Goal: Task Accomplishment & Management: Complete application form

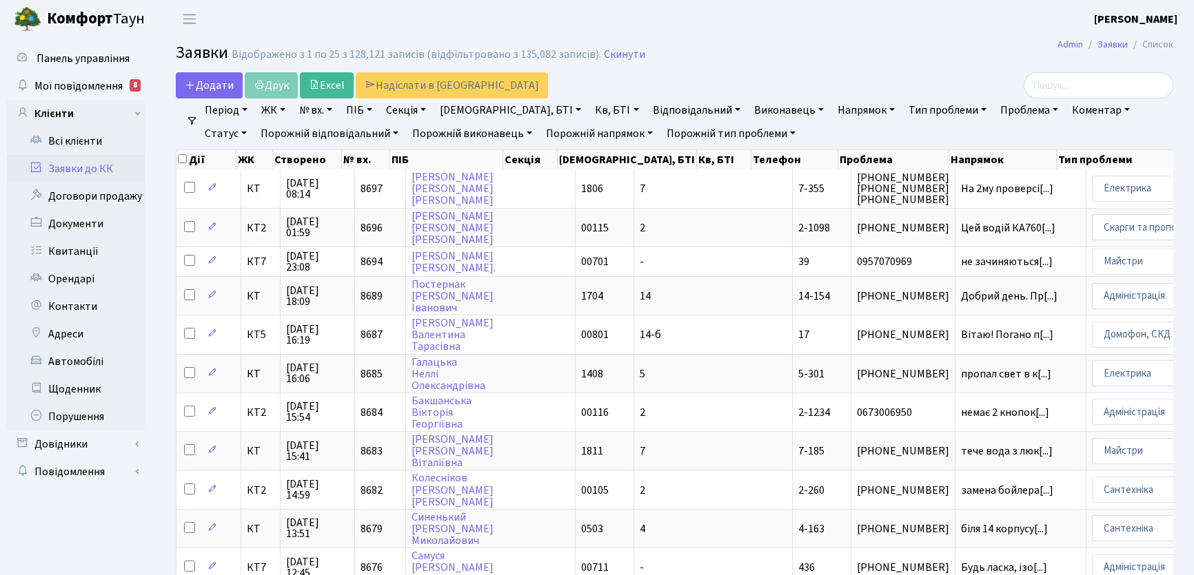
select select "25"
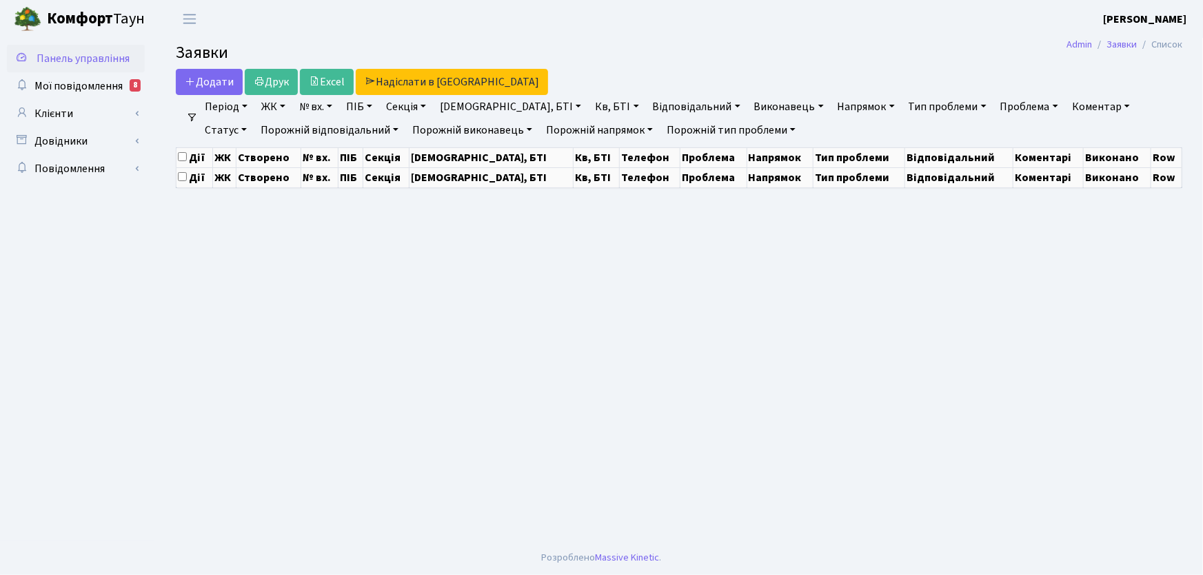
select select "25"
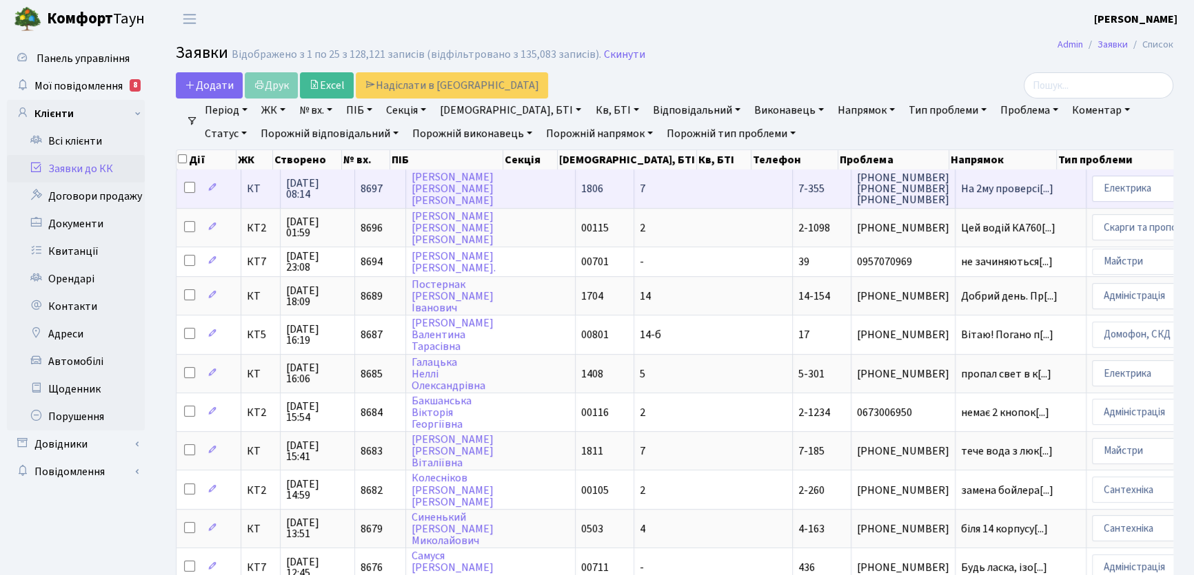
click at [798, 183] on span "7-355" at bounding box center [811, 188] width 26 height 15
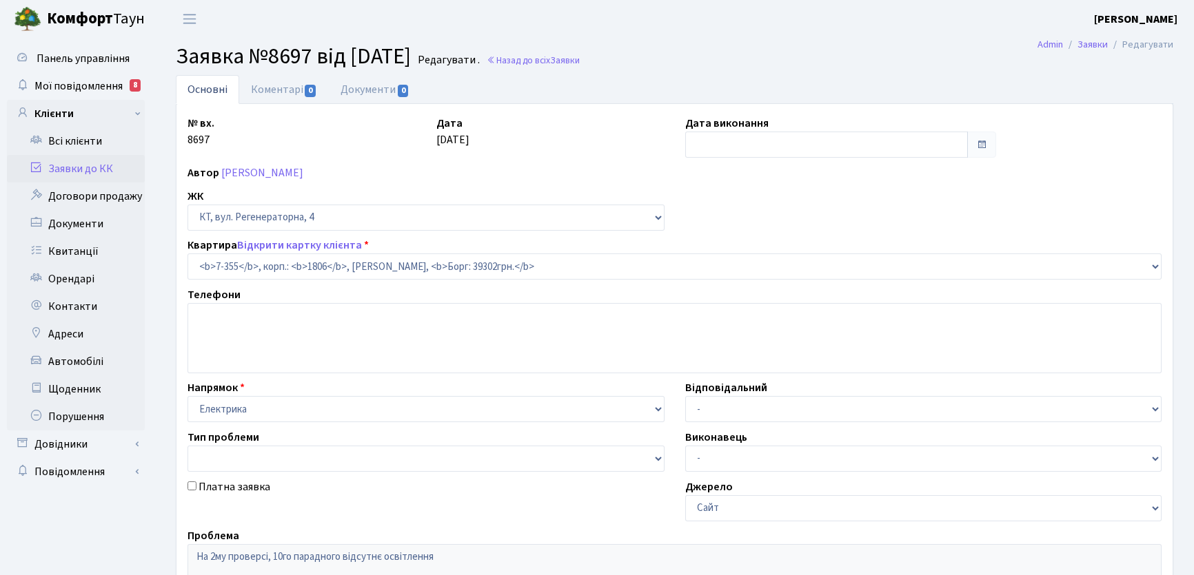
select select "4798"
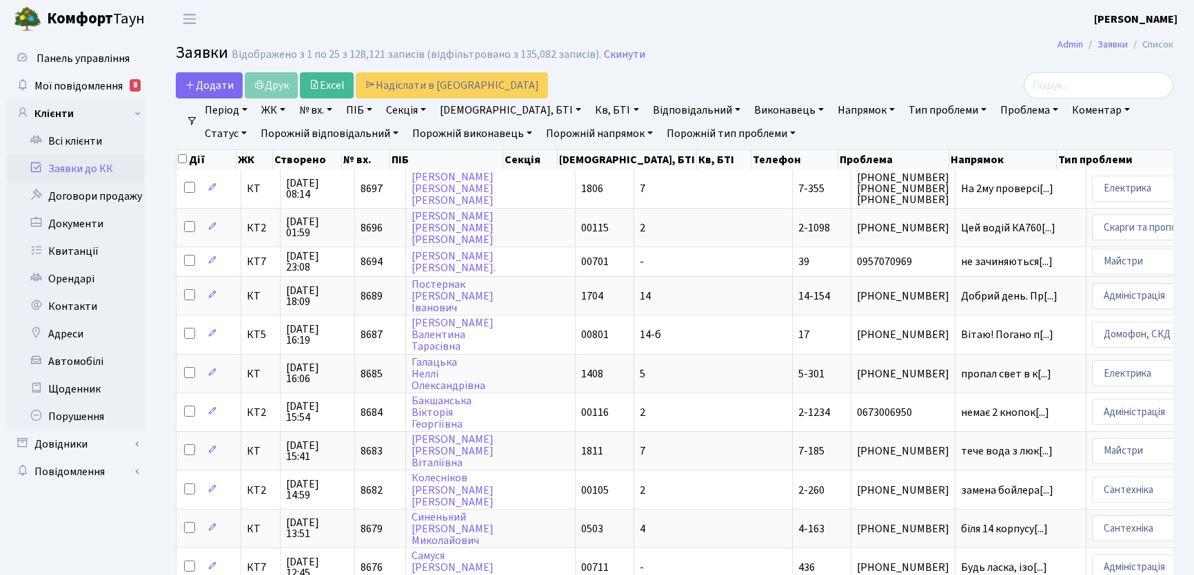
select select "25"
click at [194, 87] on icon at bounding box center [190, 84] width 11 height 11
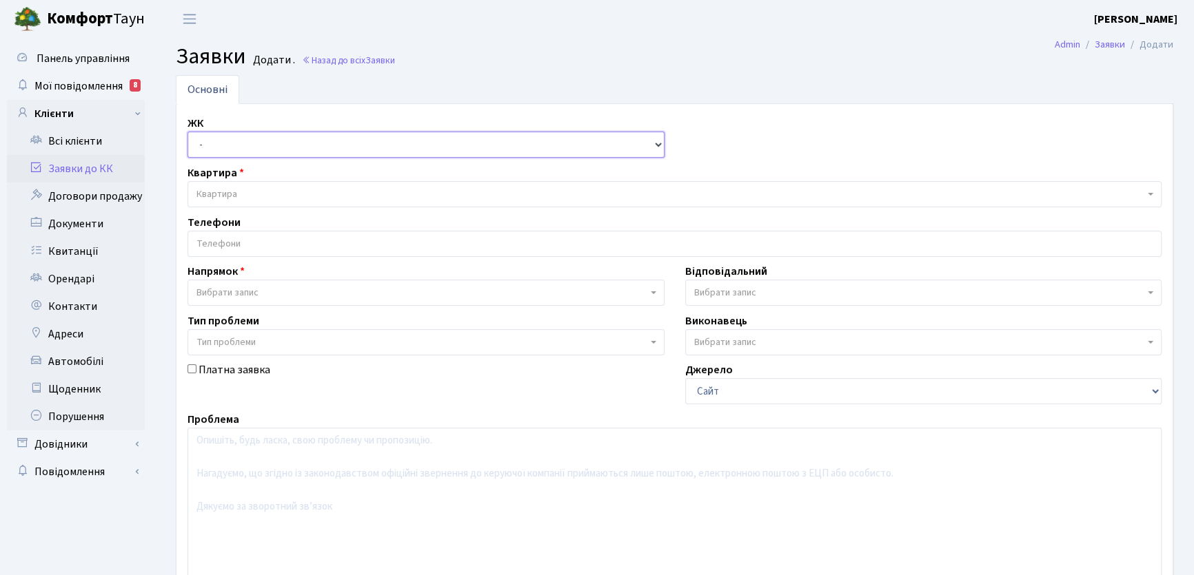
click at [657, 144] on select "- КТ, вул. Регенераторна, 4 КТ2, просп. Соборності, 17 КТ3, вул. Березнева, 16 …" at bounding box center [425, 145] width 477 height 26
select select "295"
click at [187, 132] on select "- КТ, вул. Регенераторна, 4 КТ2, просп. Соборності, 17 КТ3, вул. Березнева, 16 …" at bounding box center [425, 145] width 477 height 26
select select
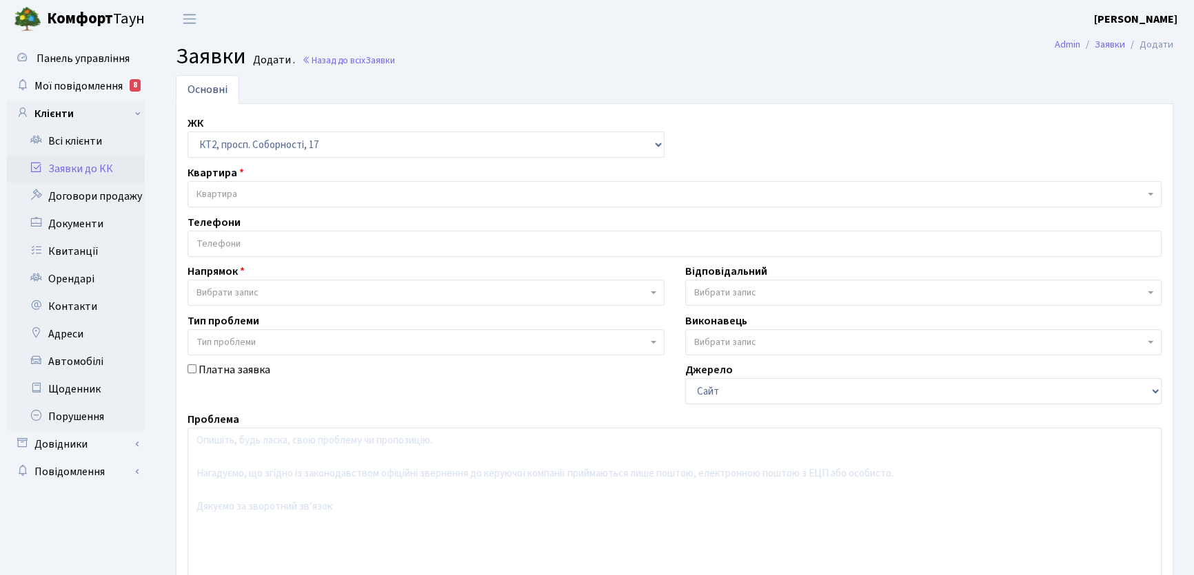
click at [280, 194] on span "Квартира" at bounding box center [670, 194] width 948 height 14
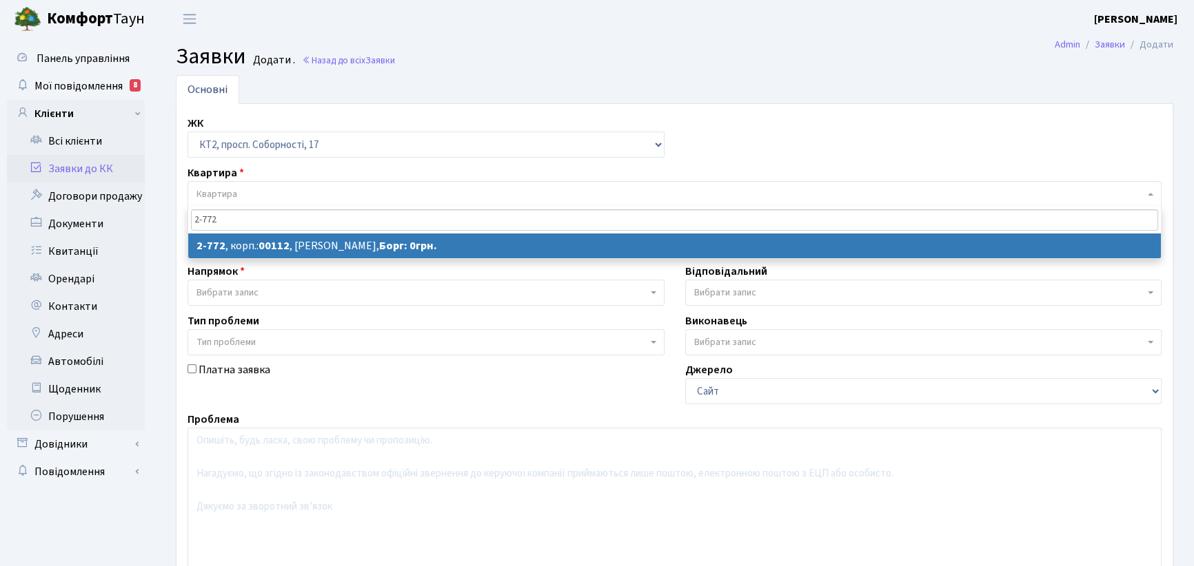
type input "2-772"
select select
select select "15821"
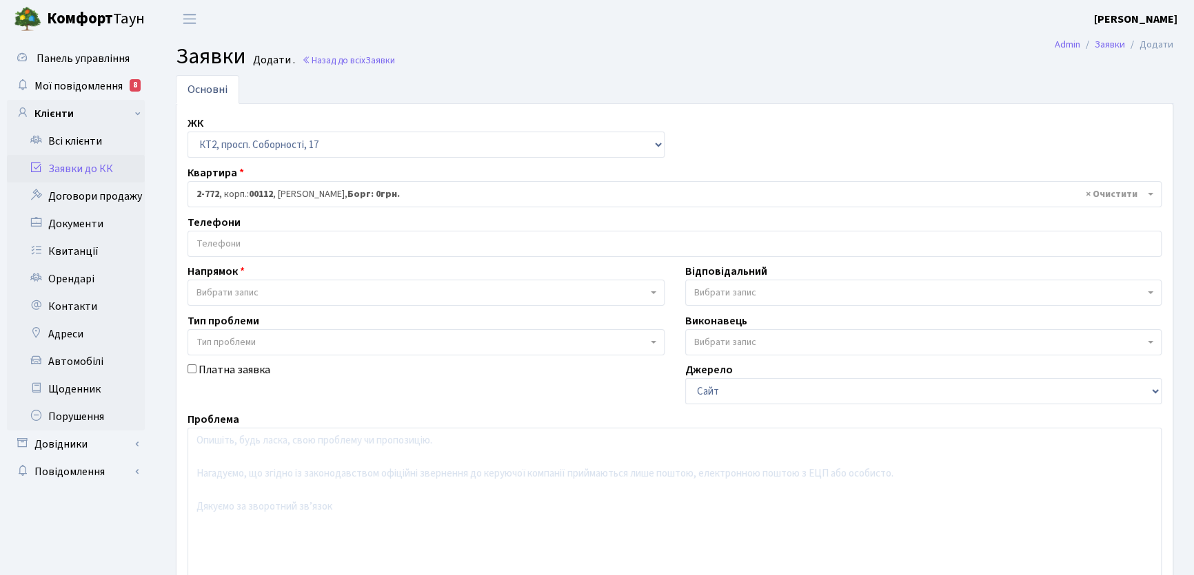
click at [304, 238] on input "search" at bounding box center [674, 244] width 972 height 25
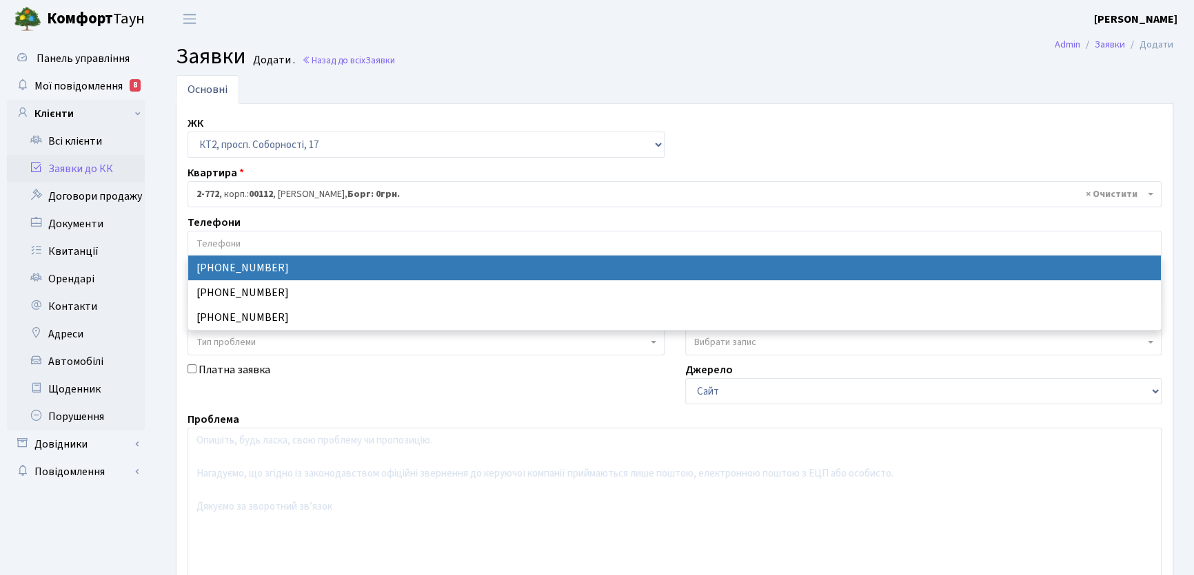
select select "35009"
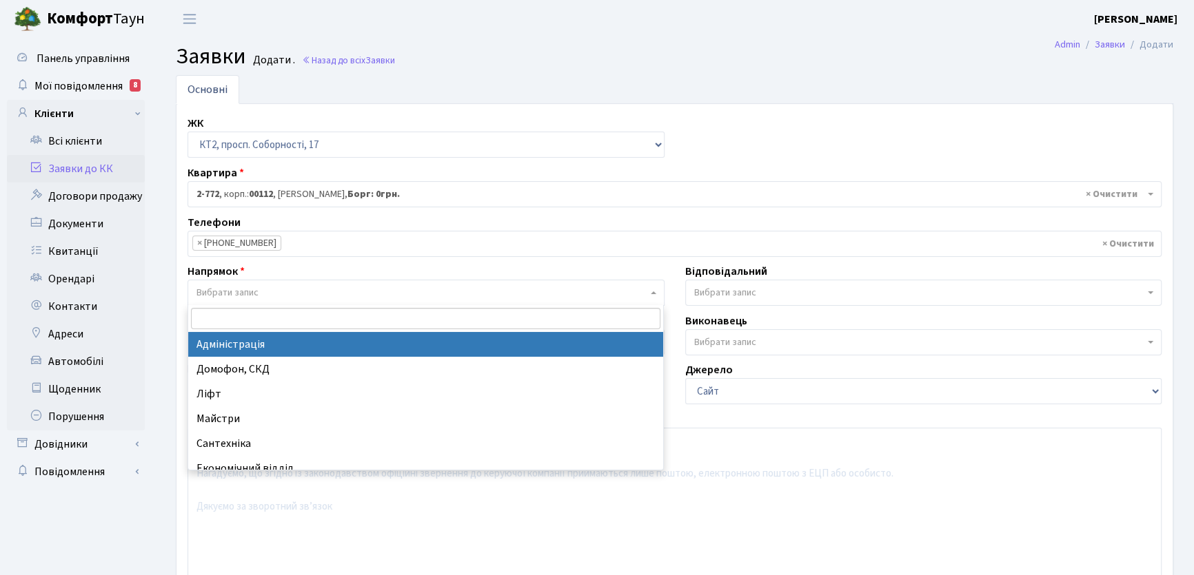
click at [651, 296] on span "Вибрати запис" at bounding box center [425, 293] width 477 height 26
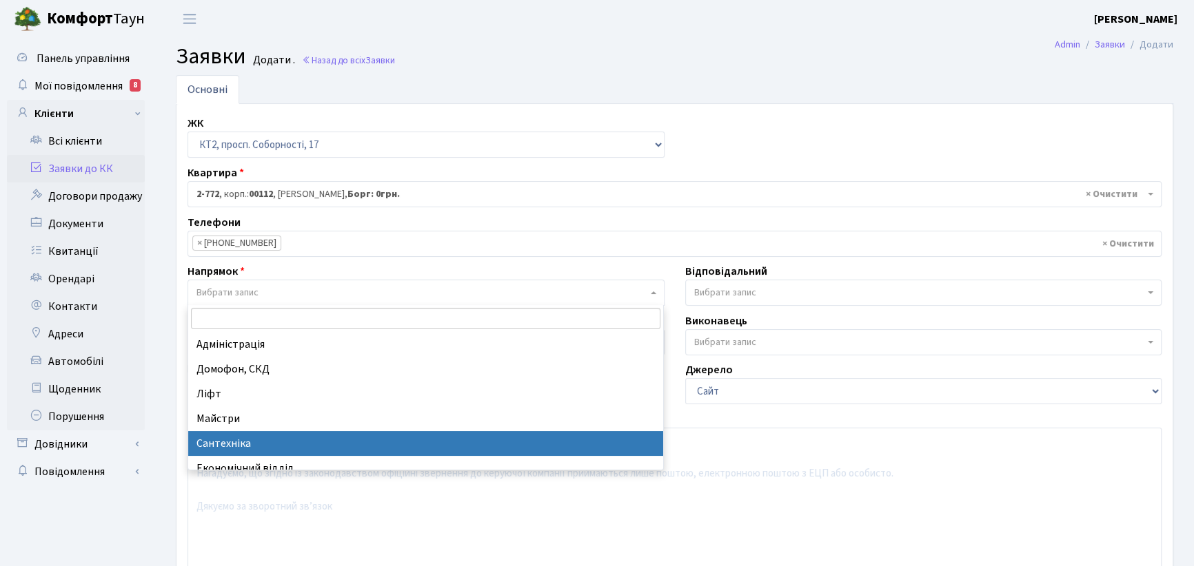
select select "2"
select select
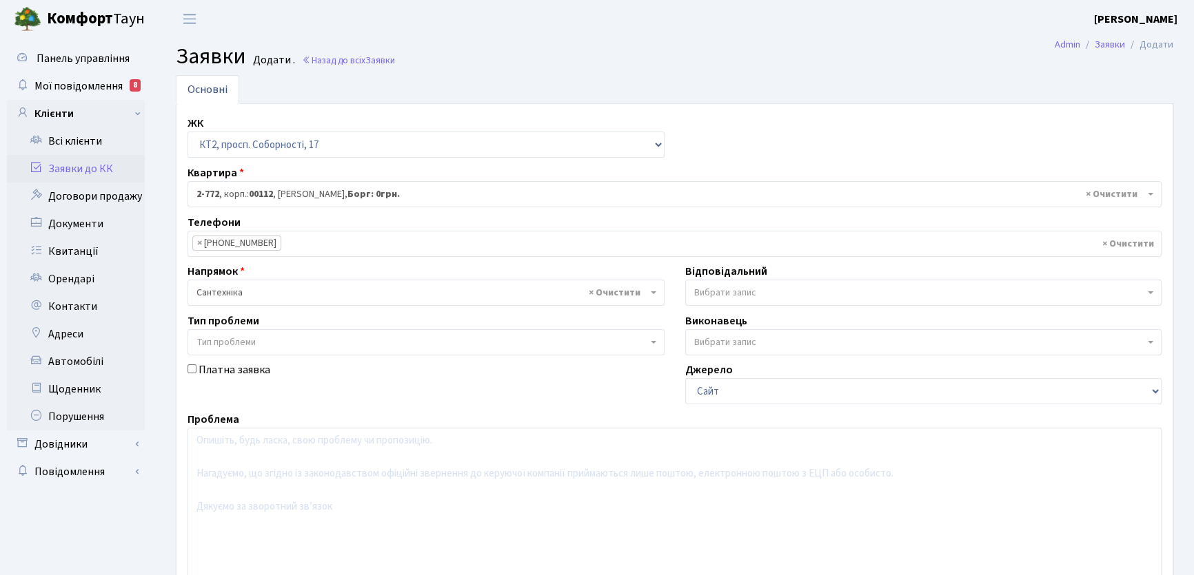
click at [1148, 294] on b at bounding box center [1150, 292] width 6 height 3
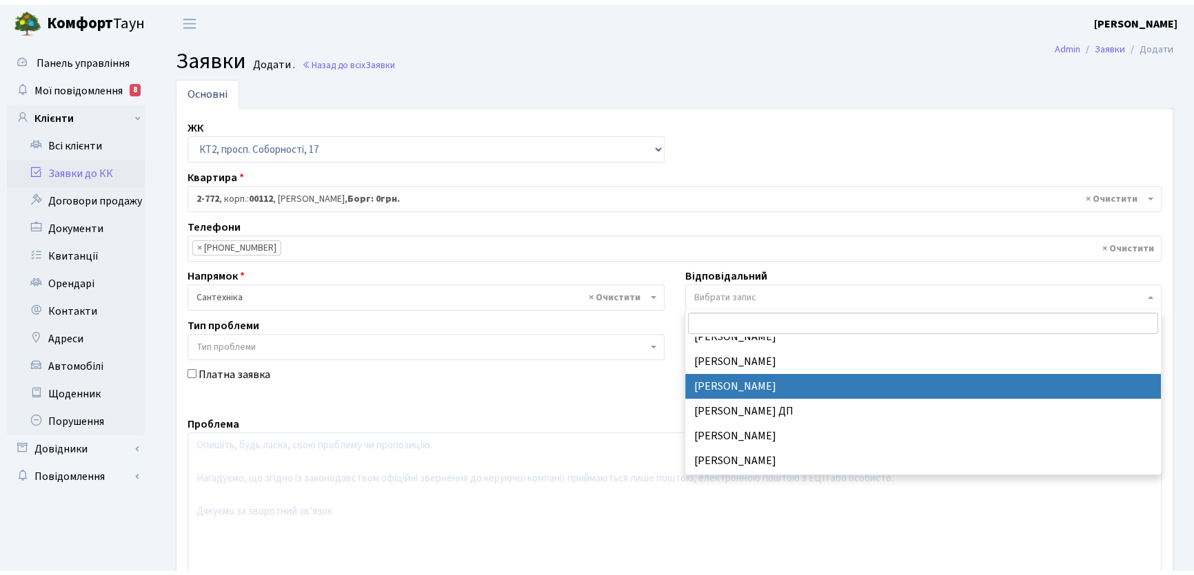
scroll to position [626, 0]
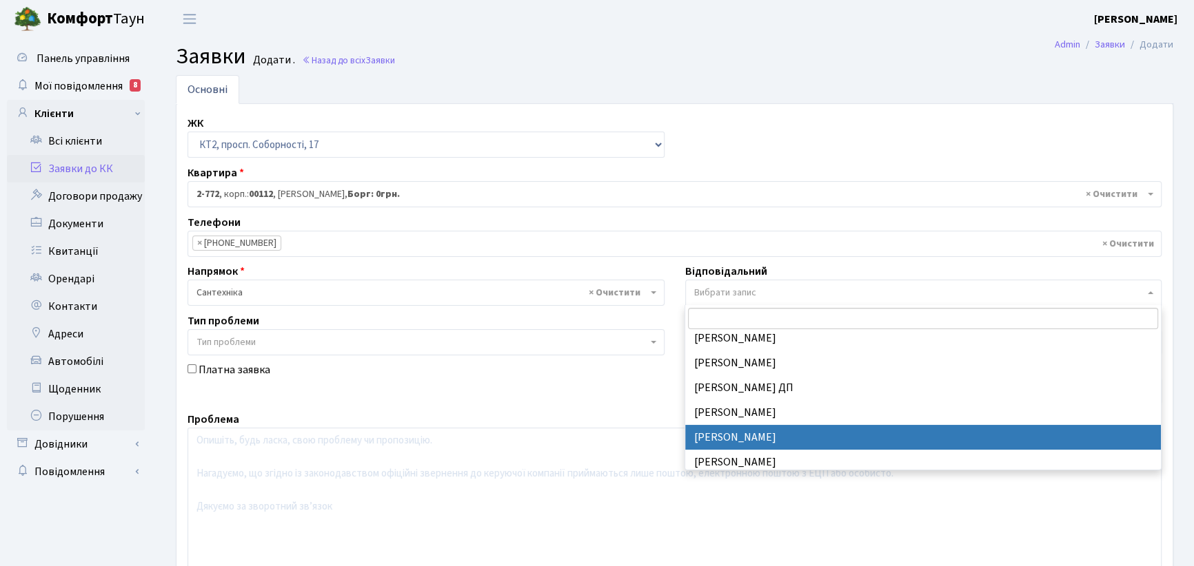
select select "67"
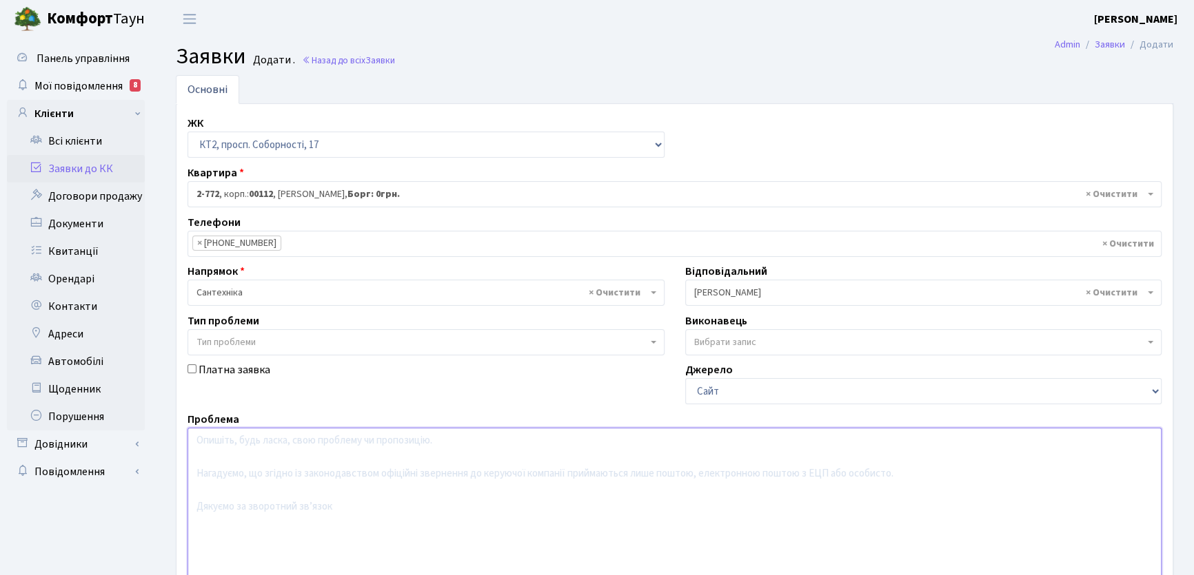
click at [214, 447] on textarea at bounding box center [674, 515] width 974 height 175
click at [340, 438] on textarea "В ванній кімнаті вздулась стіна" at bounding box center [674, 515] width 974 height 175
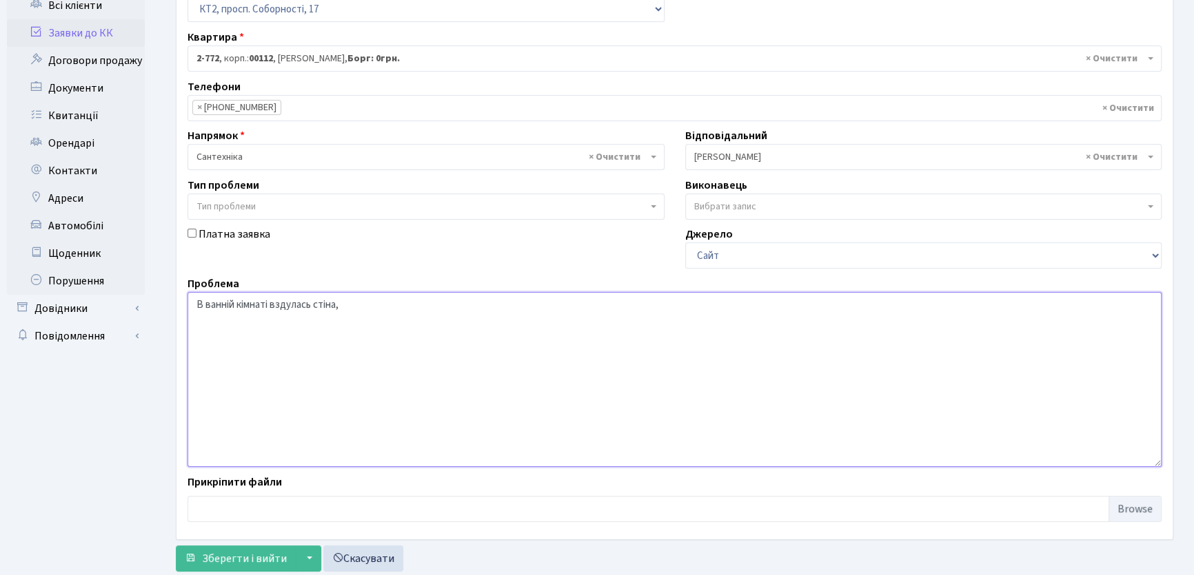
scroll to position [172, 0]
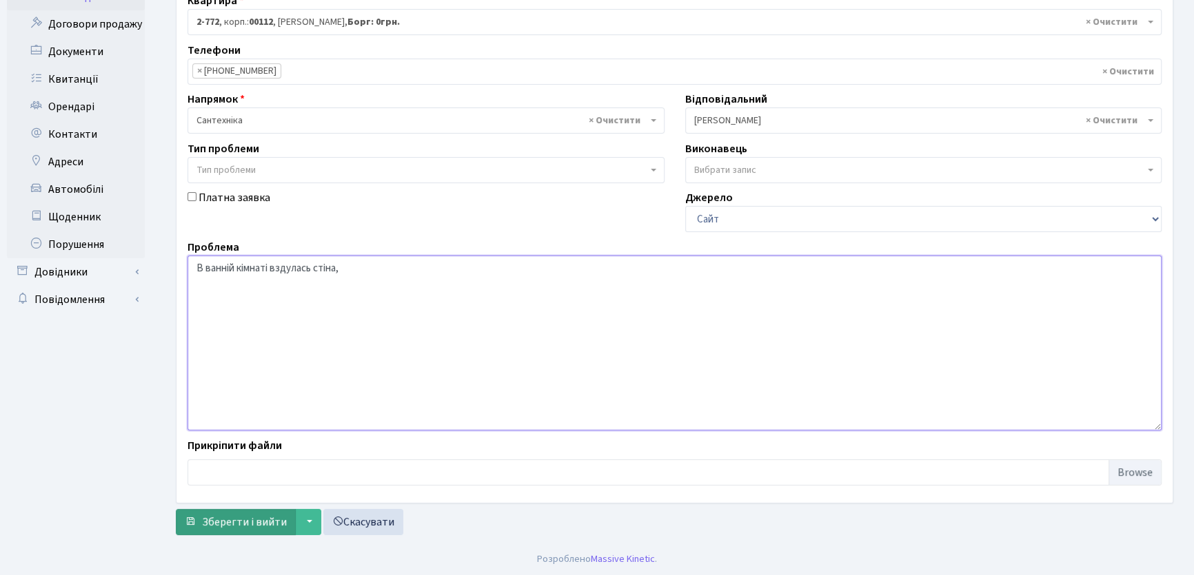
type textarea "В ванній кімнаті вздулась стіна,"
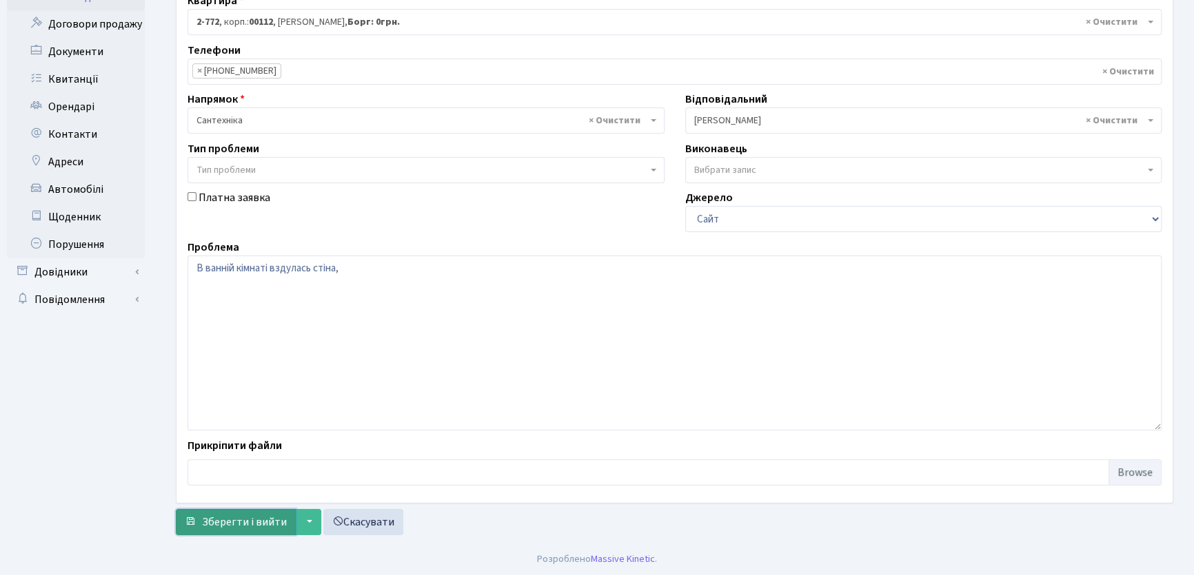
click at [278, 520] on span "Зберегти і вийти" at bounding box center [244, 522] width 85 height 15
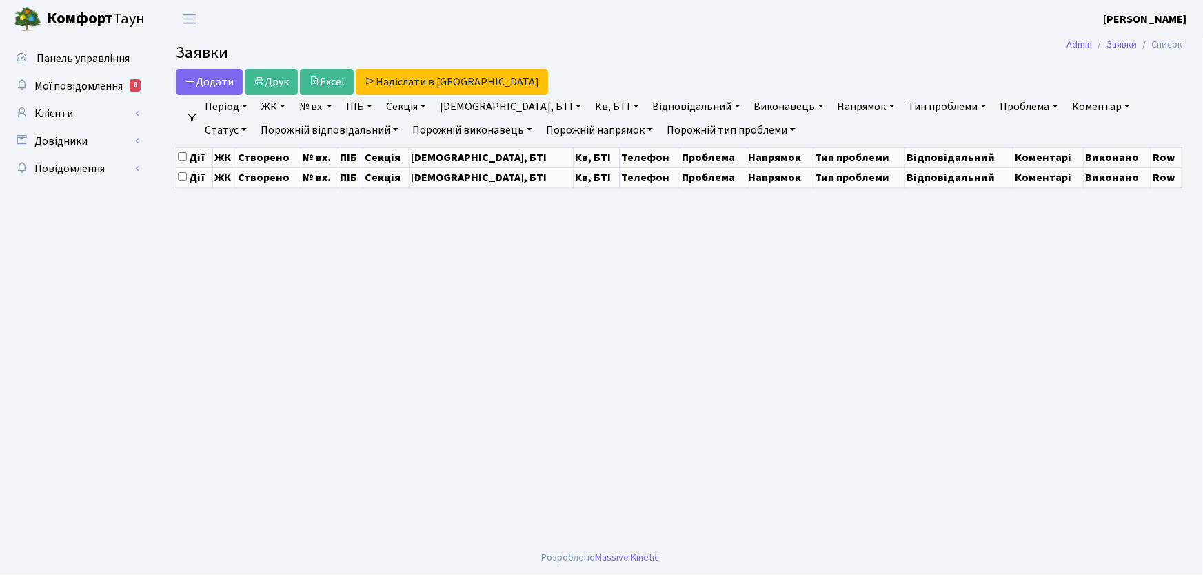
select select "25"
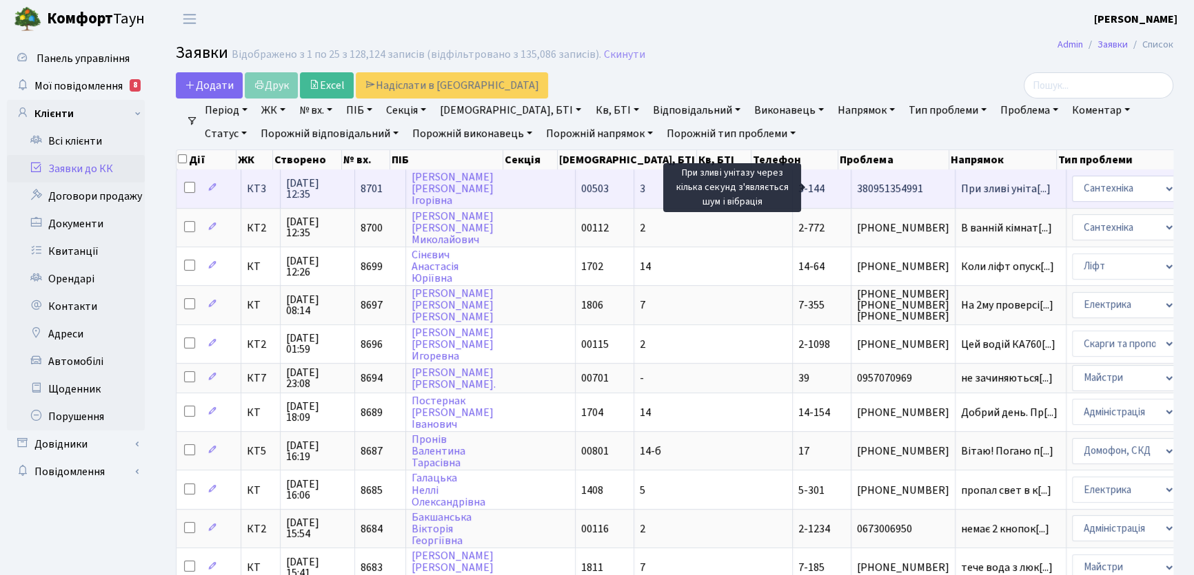
click at [961, 187] on span "При зливі уніта[...]" at bounding box center [1006, 188] width 90 height 15
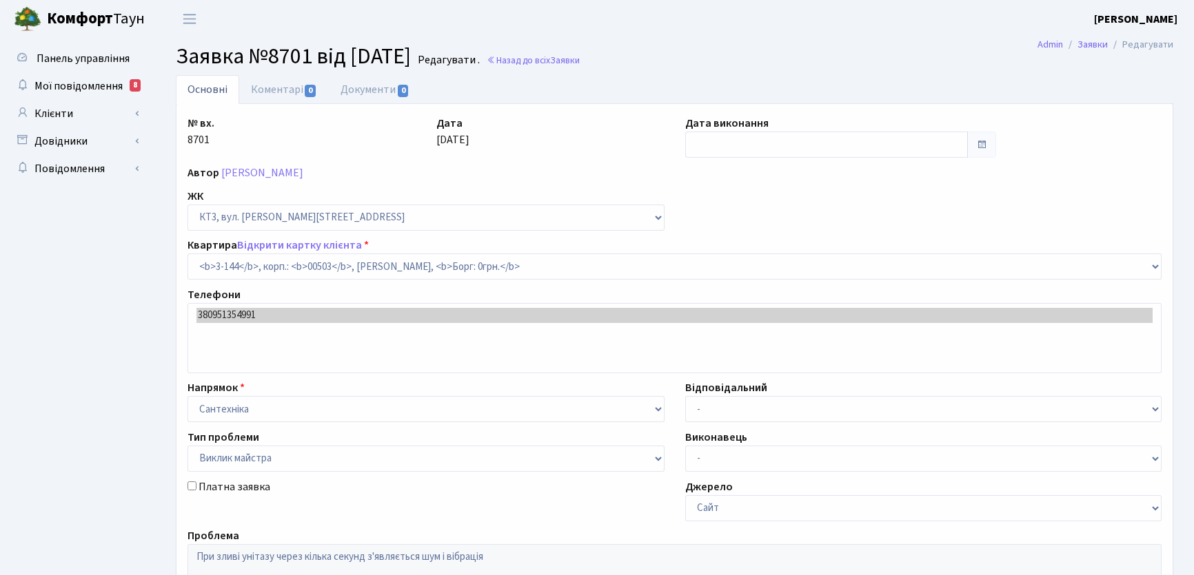
select select "16453"
select select "29"
select select "16453"
select select "29"
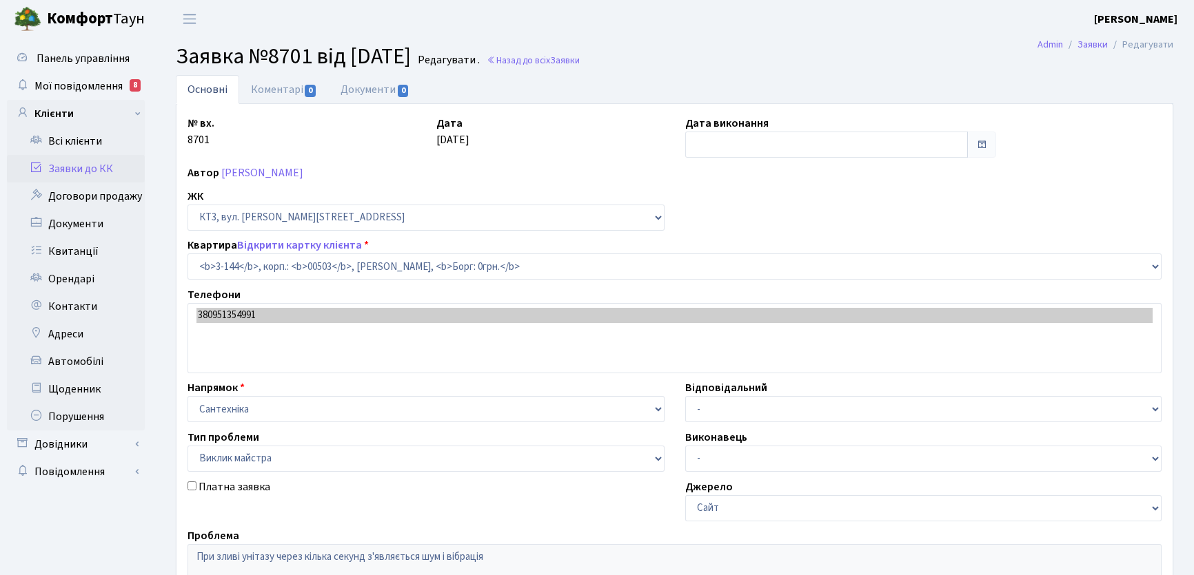
select select "16453"
select select "29"
